Goal: Download file/media

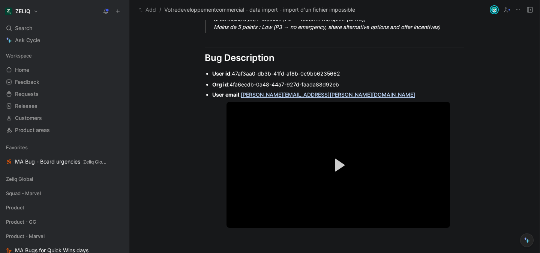
scroll to position [546, 0]
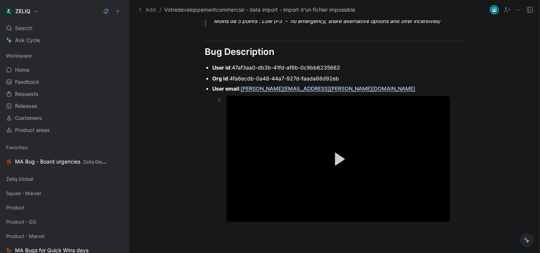
click at [336, 169] on button "Play Video" at bounding box center [338, 158] width 33 height 33
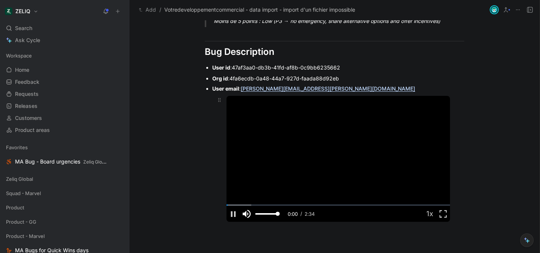
click at [244, 213] on span "Video Player" at bounding box center [247, 213] width 14 height 0
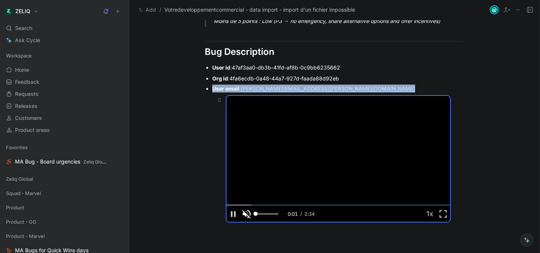
click at [244, 213] on span "Video Player" at bounding box center [247, 213] width 14 height 0
click at [440, 213] on span "Video Player" at bounding box center [444, 213] width 14 height 0
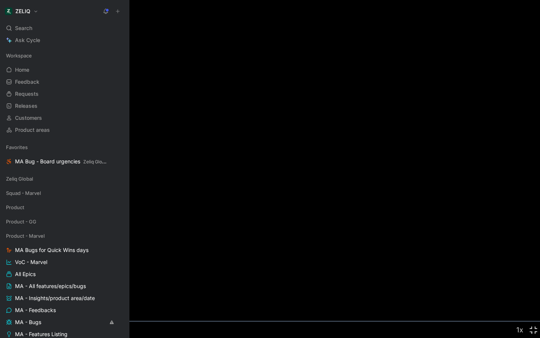
click at [57, 252] on div "Loaded : 15.62% 0:16 0:12" at bounding box center [270, 320] width 540 height 1
click at [72, 252] on div "Loaded : 15.62% 0:20 0:16" at bounding box center [270, 320] width 540 height 1
click at [91, 252] on div "0:25" at bounding box center [91, 320] width 0 height 1
click at [114, 252] on div "Loaded : 34.24% 0:32 0:32" at bounding box center [270, 320] width 540 height 1
click at [146, 252] on div "Loaded : 44.52% 0:41 0:41" at bounding box center [270, 320] width 540 height 1
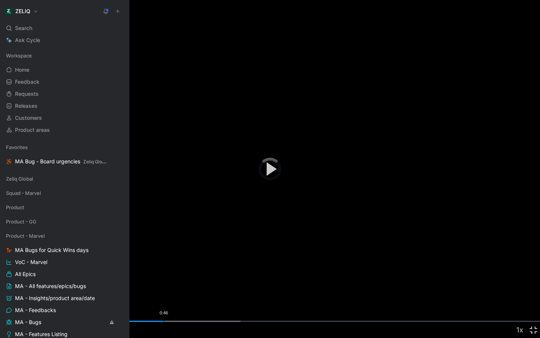
click at [164, 252] on div "Loaded : 44.52% 0:46 0:46" at bounding box center [270, 320] width 540 height 1
click at [196, 252] on div "Loaded : 44.52% 0:55 0:48" at bounding box center [270, 320] width 540 height 1
click at [229, 252] on div "1:05" at bounding box center [229, 320] width 0 height 1
click at [6, 252] on span "Video Player" at bounding box center [7, 329] width 14 height 0
click at [535, 252] on span "Video Player" at bounding box center [534, 329] width 14 height 0
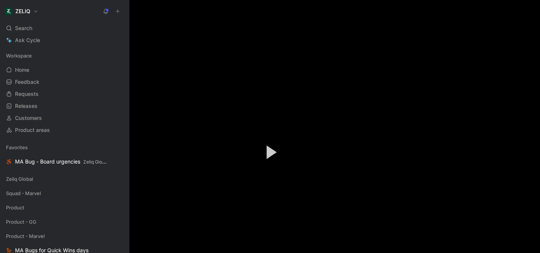
scroll to position [734, 0]
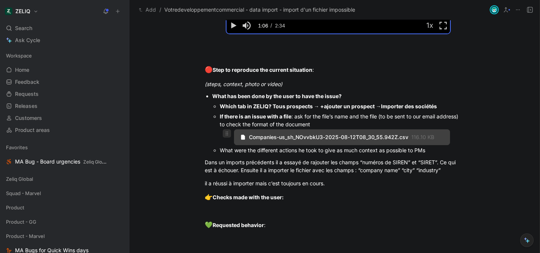
click at [224, 134] on icon at bounding box center [227, 133] width 6 height 6
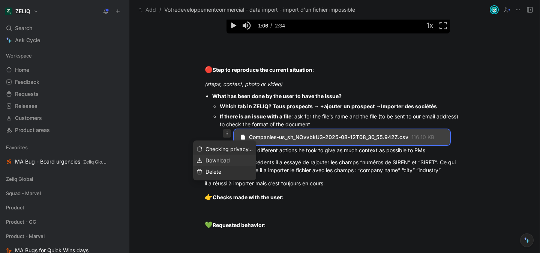
click at [220, 160] on span "Download" at bounding box center [218, 160] width 24 height 6
